Goal: Task Accomplishment & Management: Manage account settings

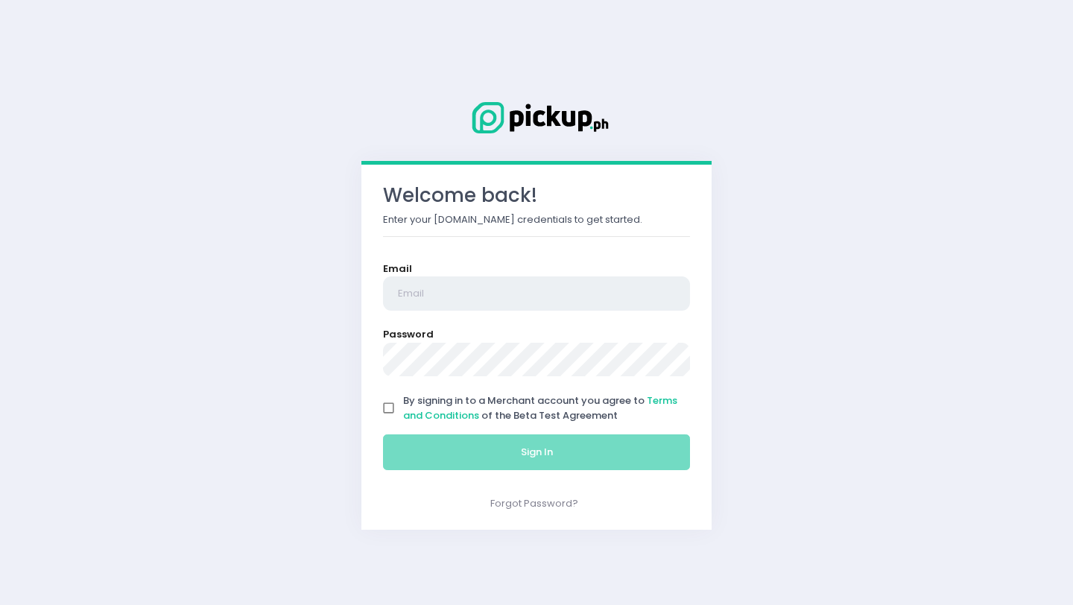
click at [413, 294] on input "email" at bounding box center [536, 293] width 307 height 34
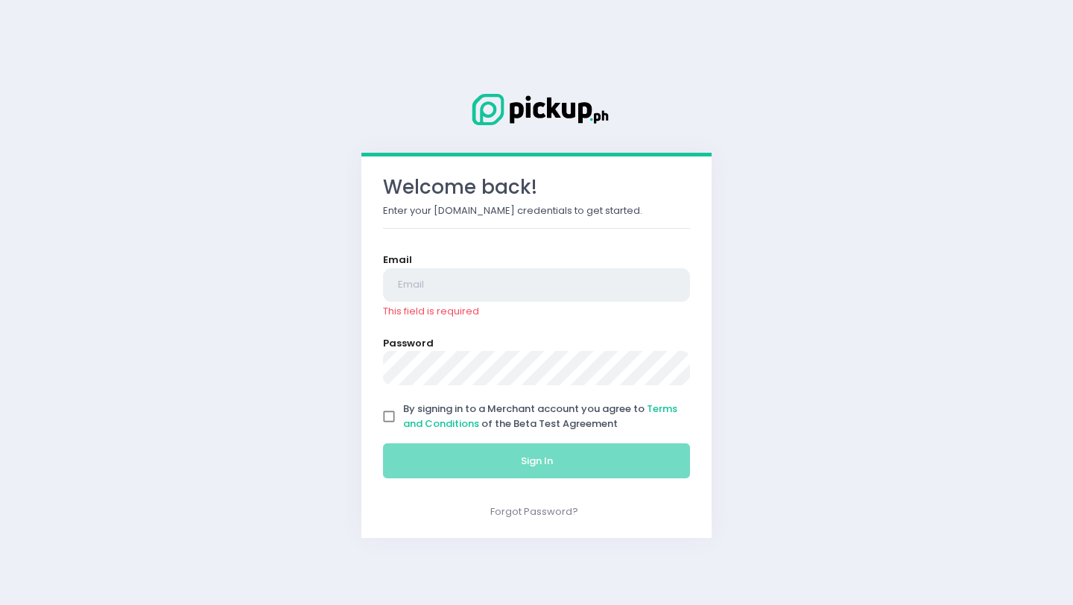
type input "[PERSON_NAME][EMAIL_ADDRESS][PERSON_NAME][DOMAIN_NAME]"
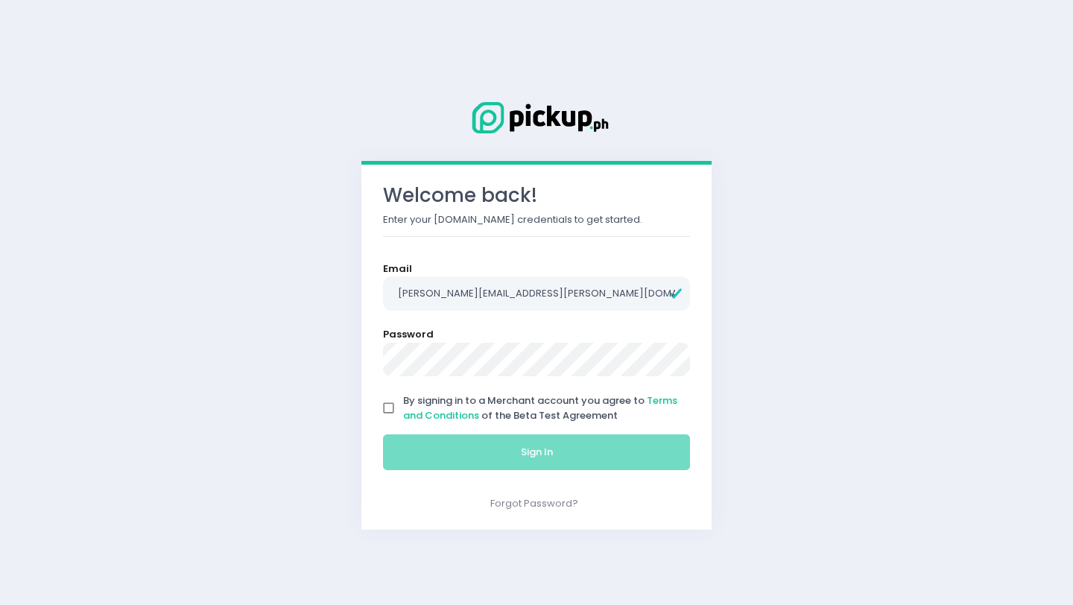
click at [408, 404] on span "By signing in to a Merchant account you agree to Terms and Conditions of the Be…" at bounding box center [540, 407] width 274 height 29
click at [403, 404] on input "By signing in to a Merchant account you agree to Terms and Conditions of the Be…" at bounding box center [389, 408] width 28 height 28
checkbox input "true"
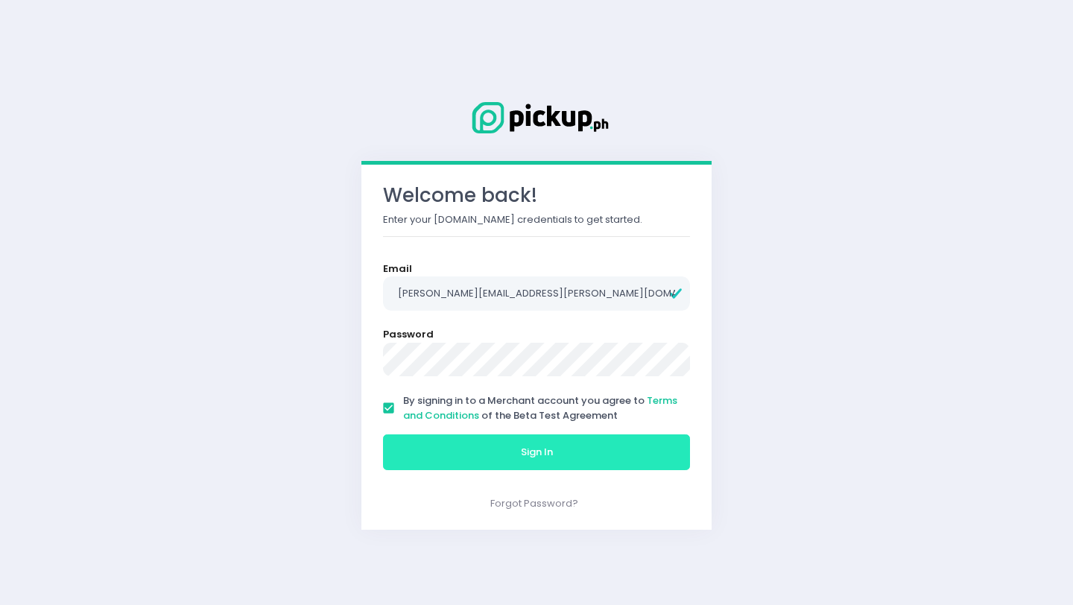
click at [460, 447] on button "Sign In" at bounding box center [536, 452] width 307 height 36
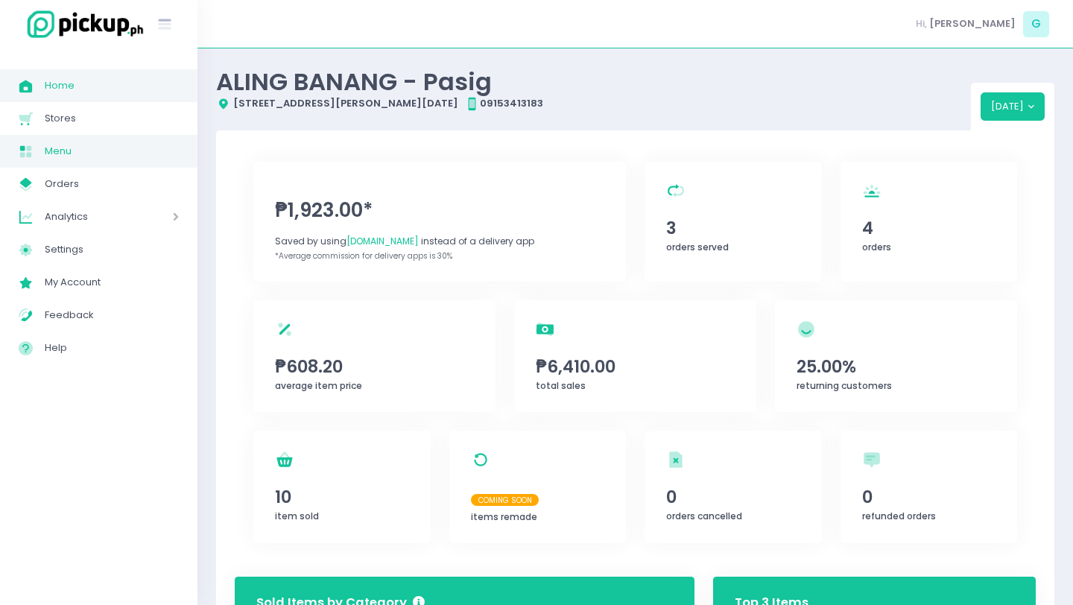
click at [127, 153] on span "Menu" at bounding box center [112, 151] width 134 height 19
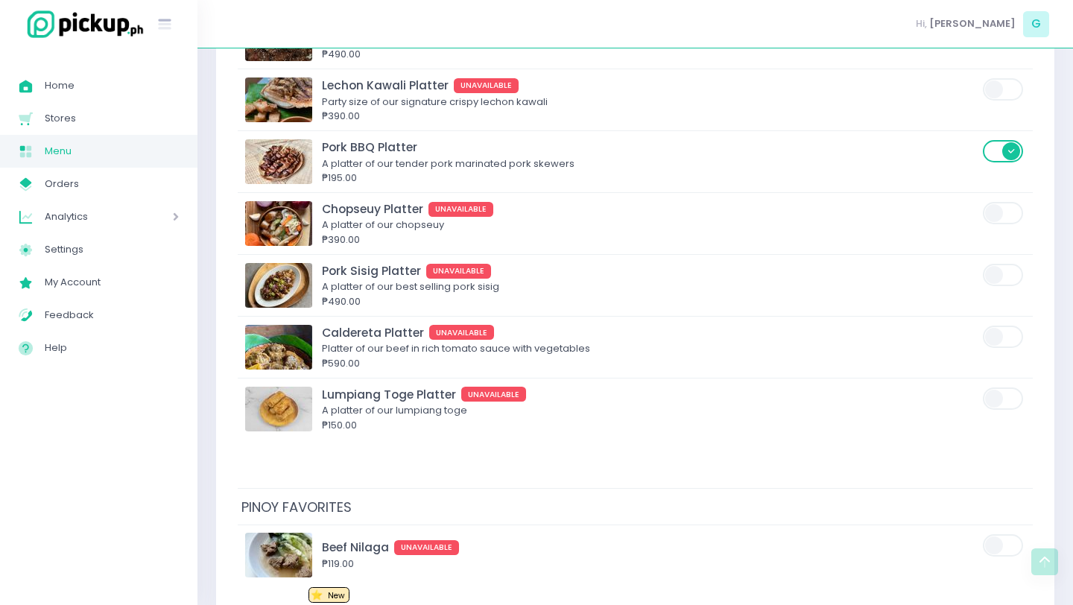
scroll to position [2020, 0]
